Goal: Task Accomplishment & Management: Use online tool/utility

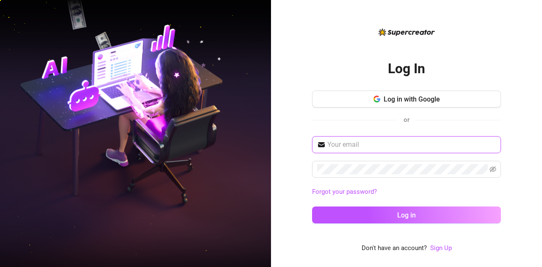
click at [341, 144] on input "text" at bounding box center [411, 145] width 169 height 10
type input "slowalkth@gmail.com"
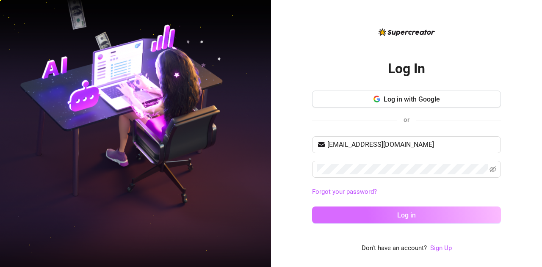
click at [430, 216] on button "Log in" at bounding box center [406, 215] width 189 height 17
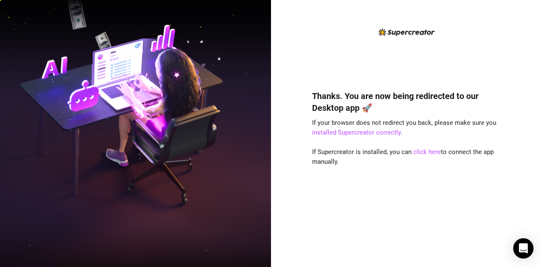
click at [483, 135] on div "Thanks. You are now being redirected to our Desktop app 🚀 If your browser does …" at bounding box center [406, 166] width 189 height 175
click at [428, 154] on link "click here" at bounding box center [427, 152] width 28 height 8
